Goal: Share content

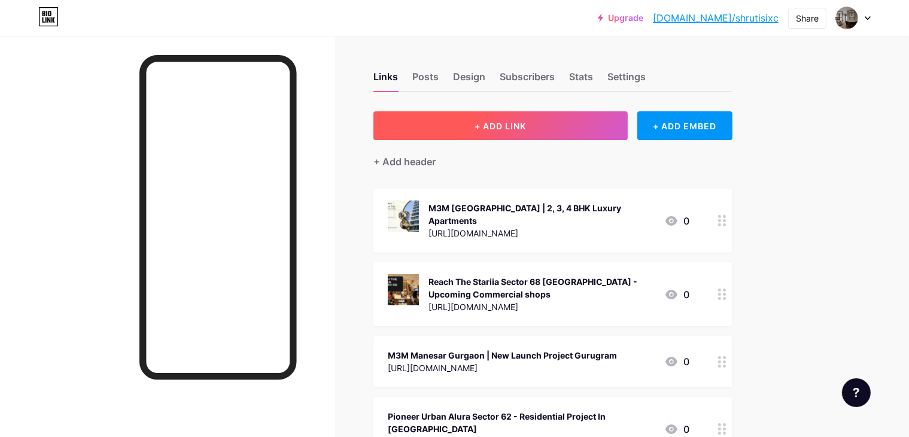
click at [526, 122] on span "+ ADD LINK" at bounding box center [500, 126] width 51 height 10
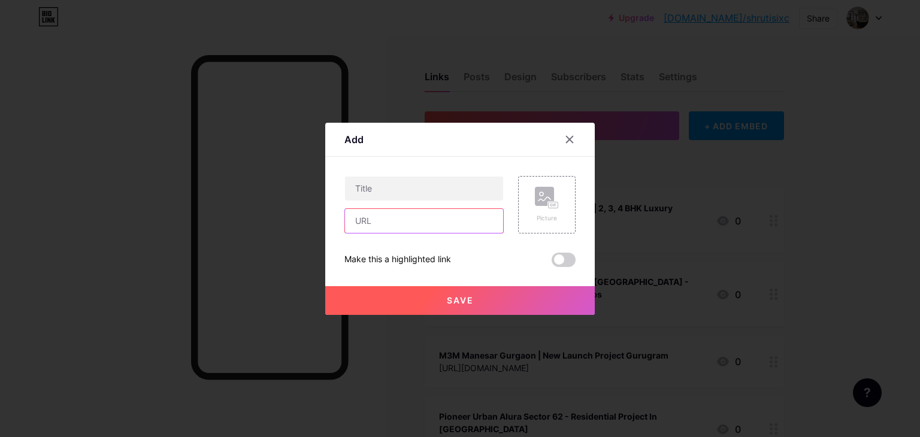
click at [432, 231] on input "text" at bounding box center [424, 221] width 158 height 24
paste input "[URL][DOMAIN_NAME][PERSON_NAME]"
type input "[URL][DOMAIN_NAME][PERSON_NAME]"
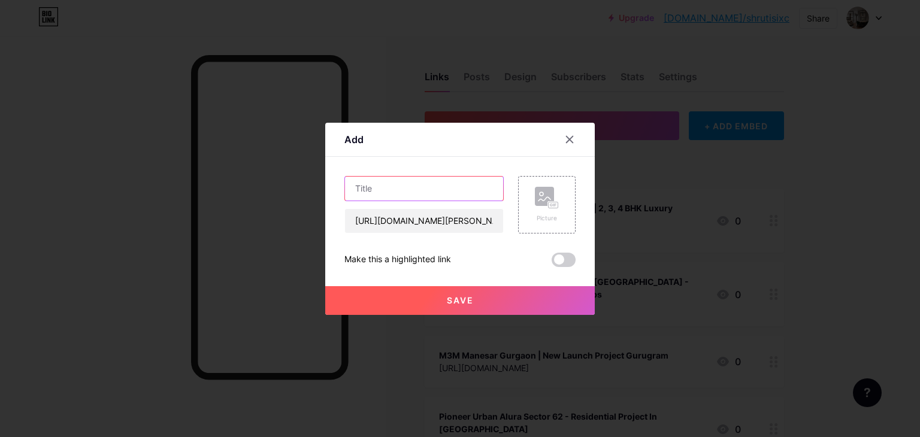
click at [409, 186] on input "text" at bounding box center [424, 189] width 158 height 24
paste input "[GEOGRAPHIC_DATA][PERSON_NAME] Sector 104 [GEOGRAPHIC_DATA] - Residential Proje…"
type input "[GEOGRAPHIC_DATA][PERSON_NAME] Sector 104 [GEOGRAPHIC_DATA] - Residential Proje…"
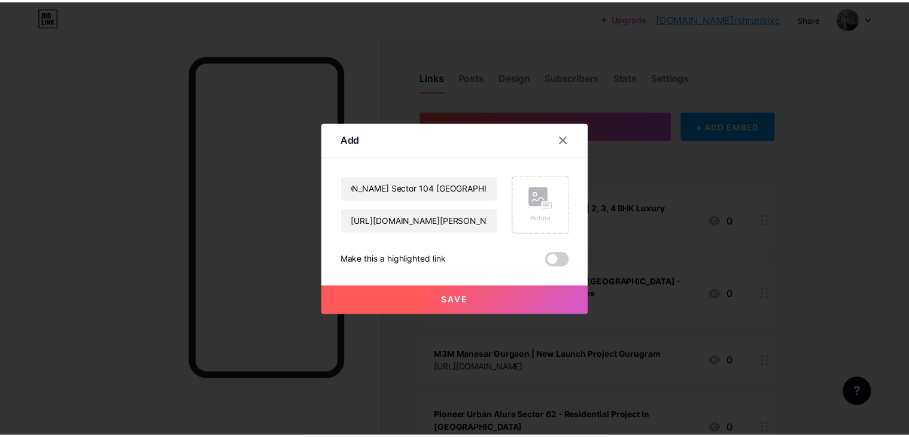
scroll to position [0, 0]
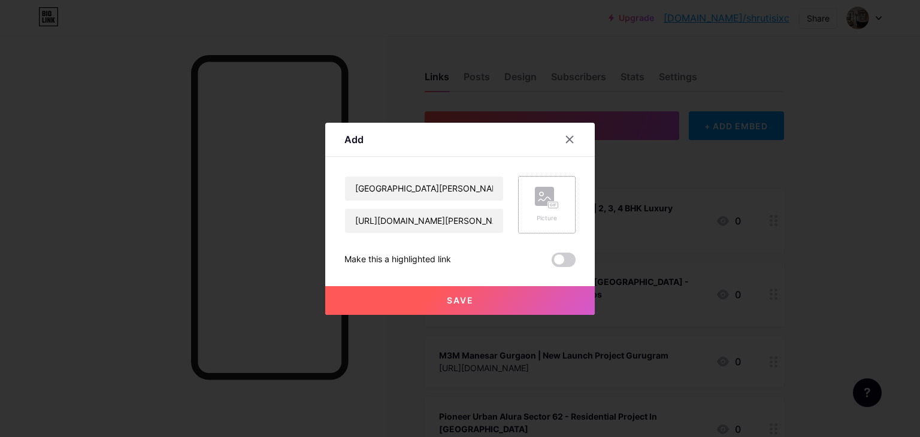
click at [531, 206] on div "Picture" at bounding box center [546, 204] width 57 height 57
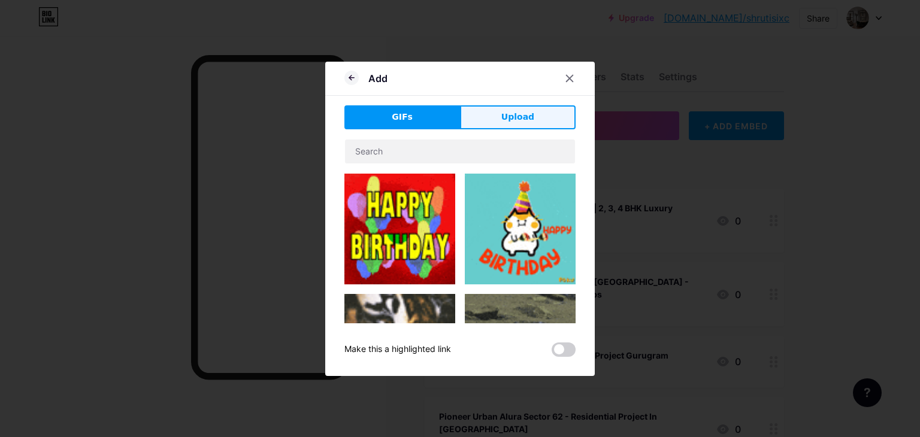
click at [533, 114] on button "Upload" at bounding box center [518, 117] width 116 height 24
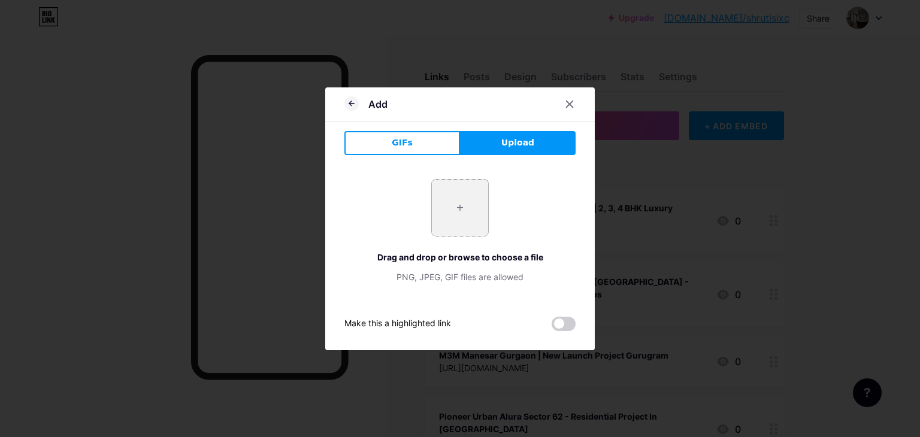
click at [450, 217] on input "file" at bounding box center [460, 208] width 56 height 56
type input "C:\fakepath\Untitled design.png"
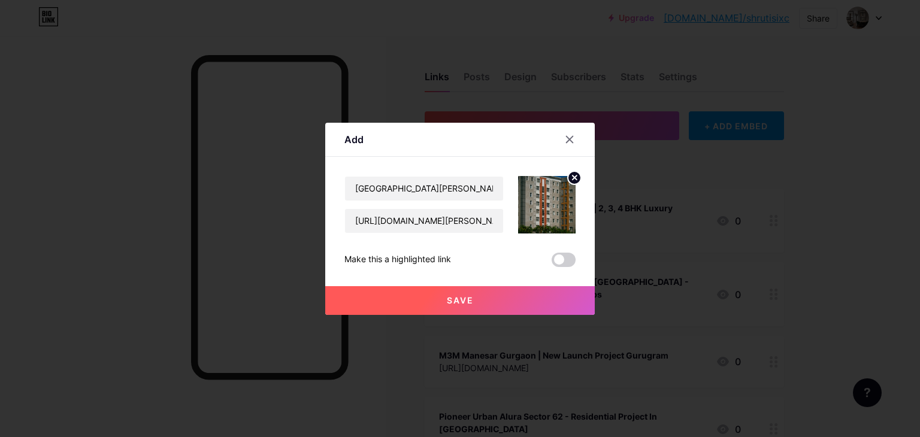
click at [468, 295] on span "Save" at bounding box center [460, 300] width 27 height 10
click at [565, 140] on icon at bounding box center [570, 140] width 10 height 10
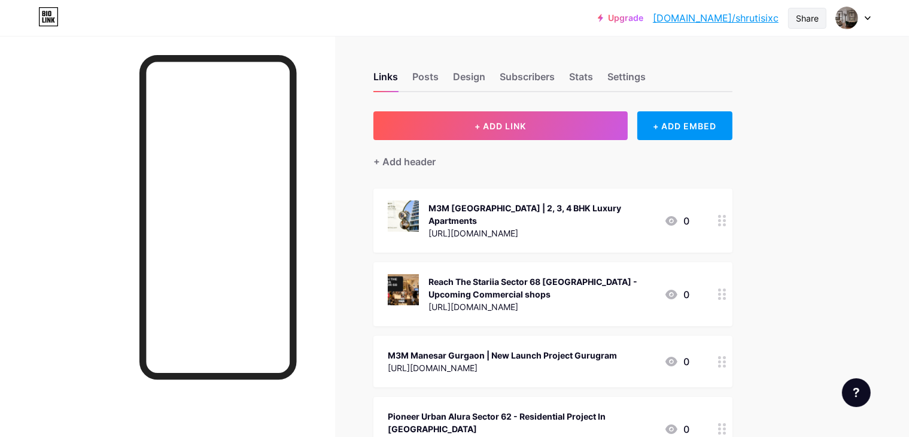
click at [809, 12] on div "Share" at bounding box center [807, 18] width 23 height 13
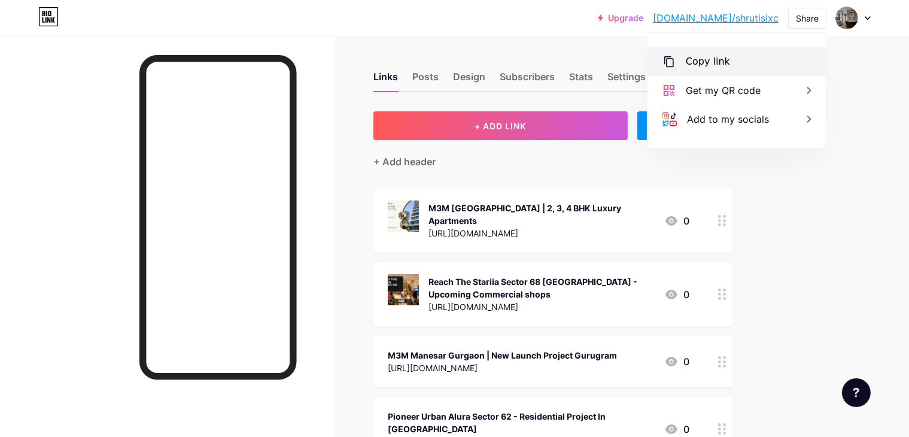
click at [729, 66] on div "Copy link" at bounding box center [737, 61] width 178 height 29
